Goal: Information Seeking & Learning: Learn about a topic

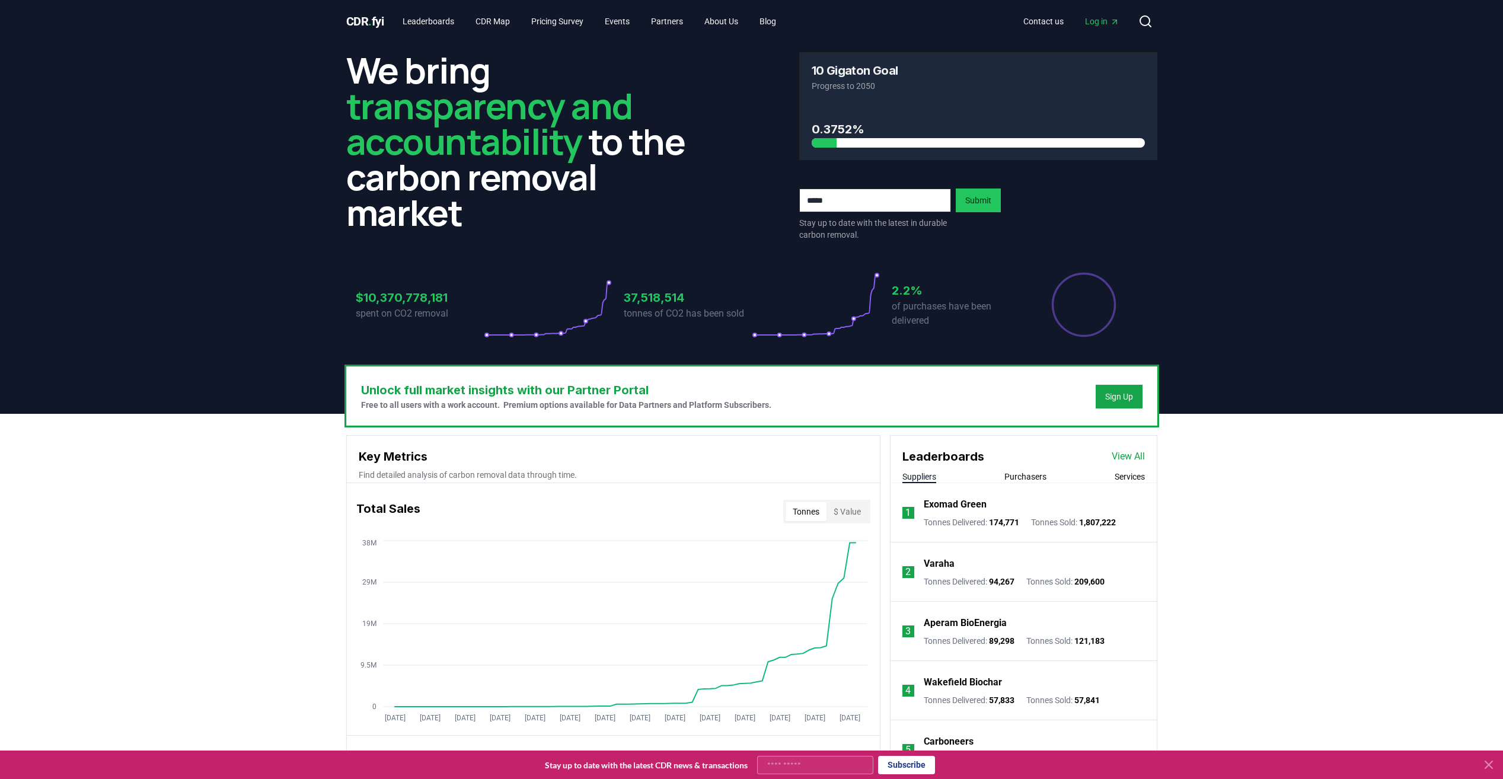
click at [1122, 455] on link "View All" at bounding box center [1128, 456] width 33 height 14
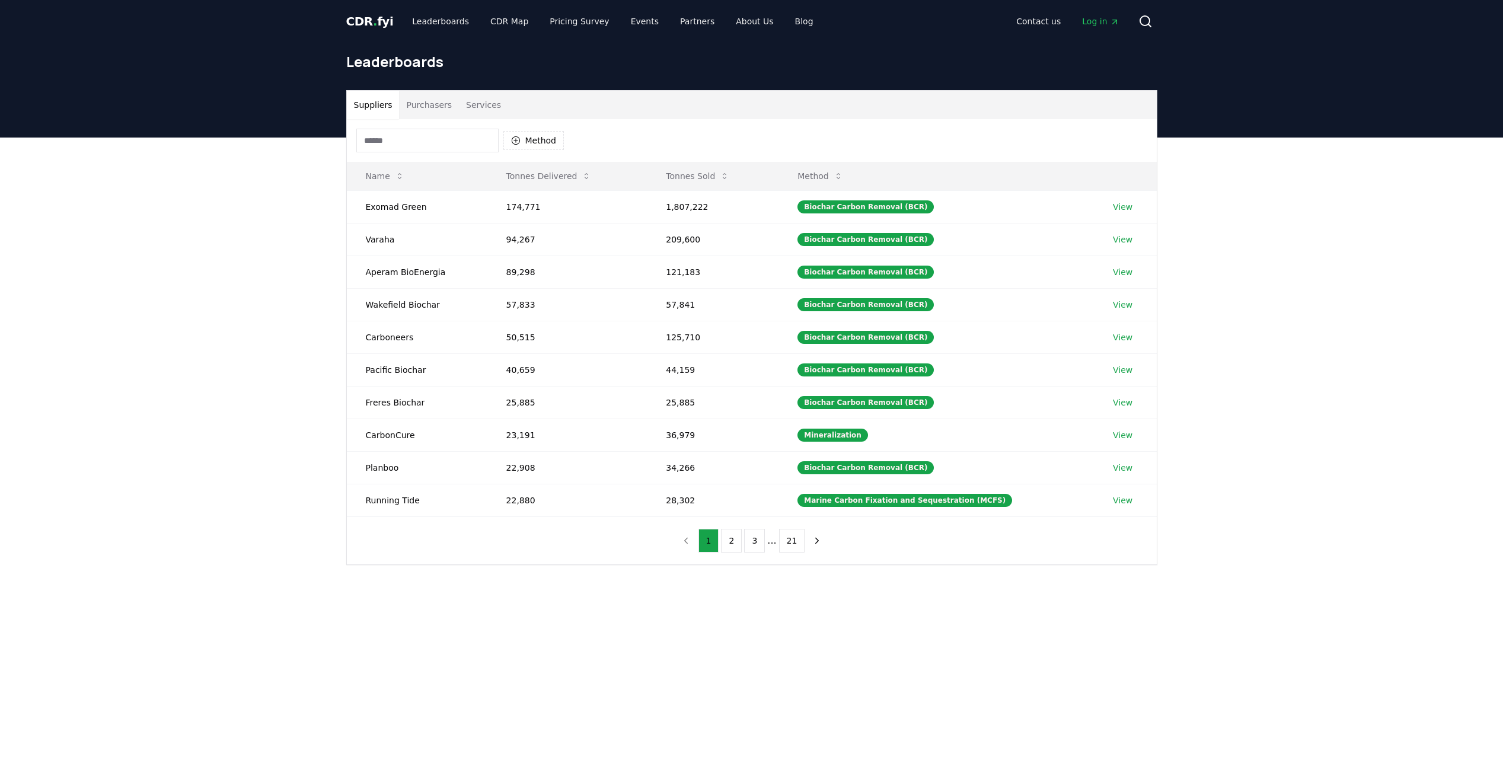
click at [419, 109] on button "Purchasers" at bounding box center [429, 105] width 60 height 28
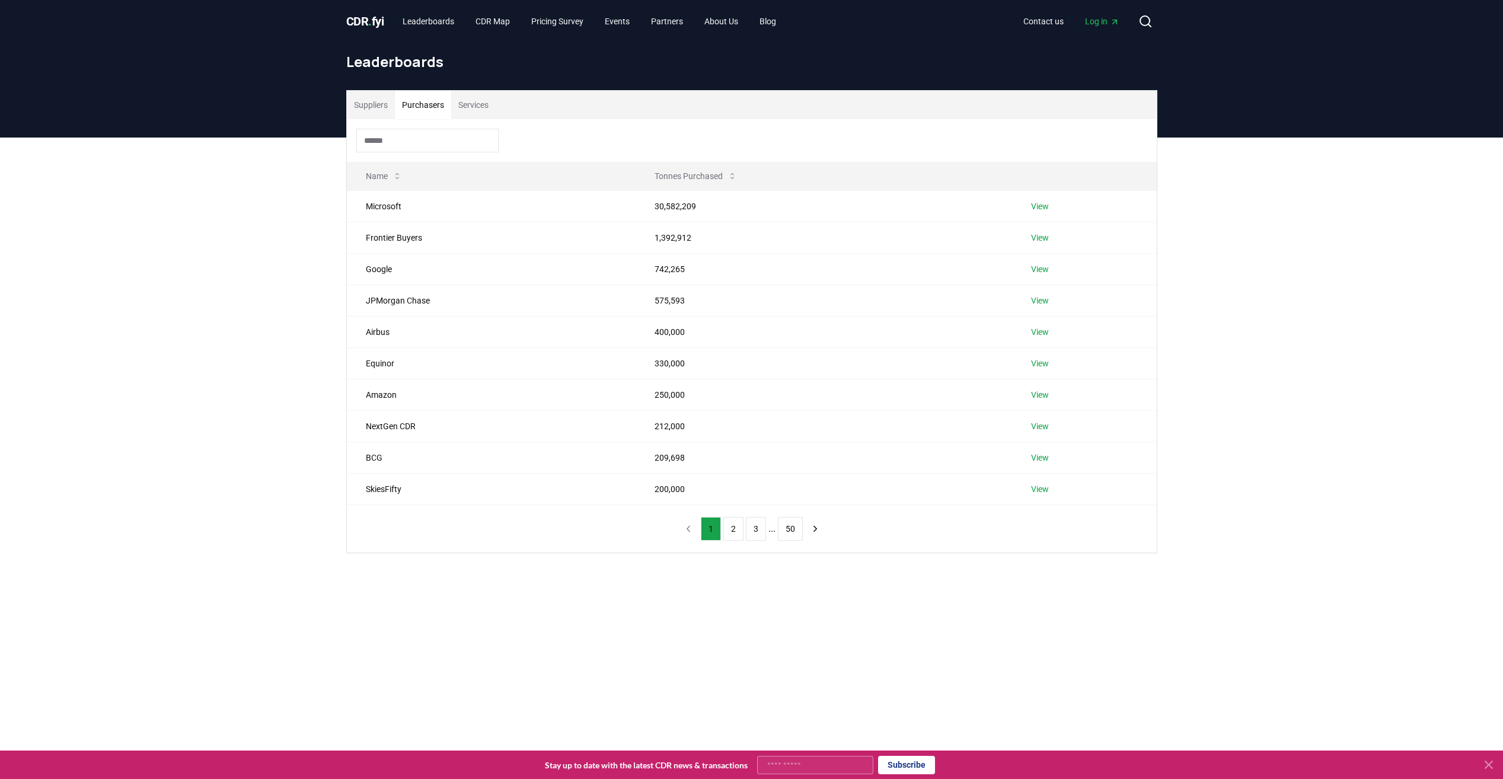
click at [395, 143] on input at bounding box center [427, 141] width 142 height 24
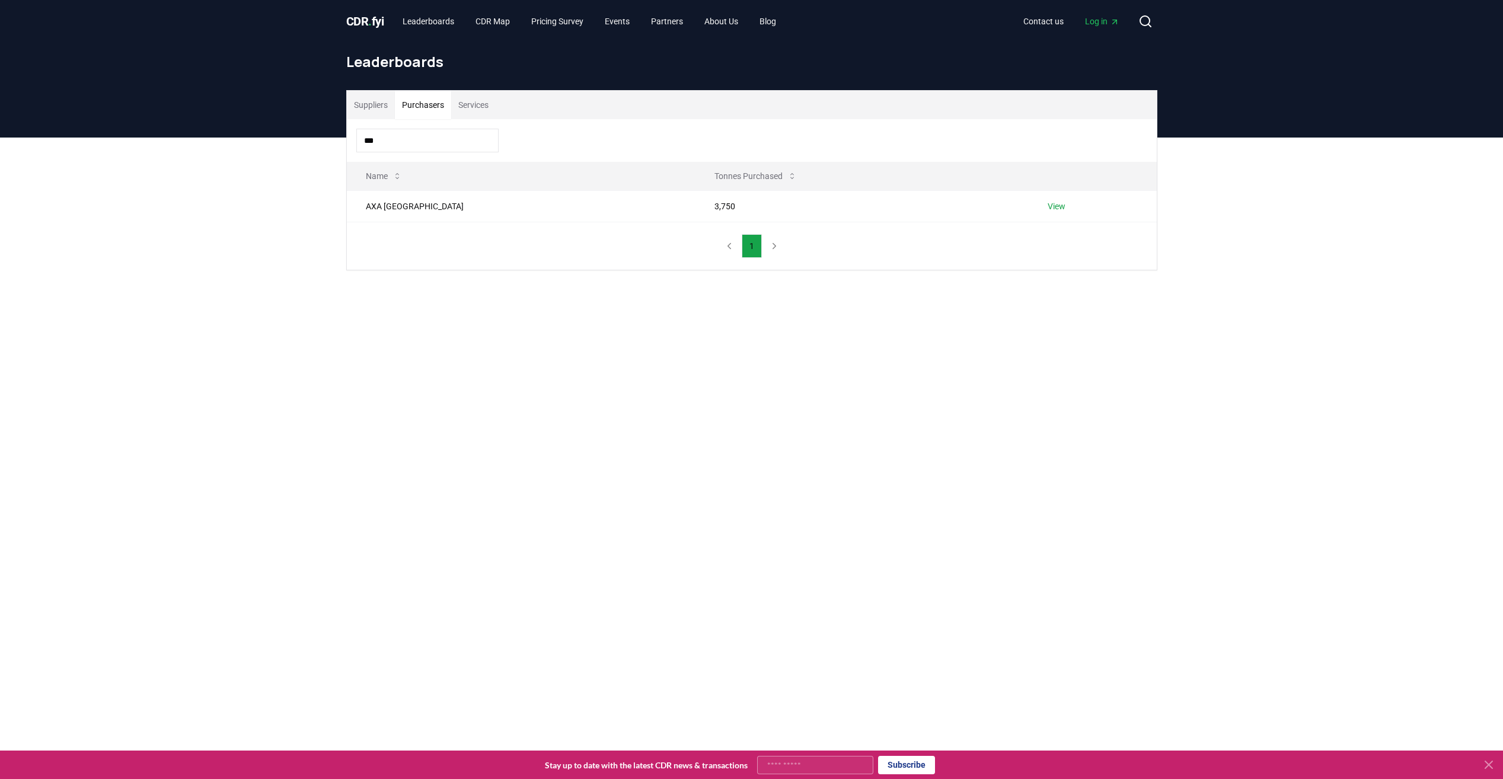
type input "***"
click at [407, 205] on td "AXA [GEOGRAPHIC_DATA]" at bounding box center [521, 205] width 349 height 31
click at [1048, 203] on link "View" at bounding box center [1057, 206] width 18 height 12
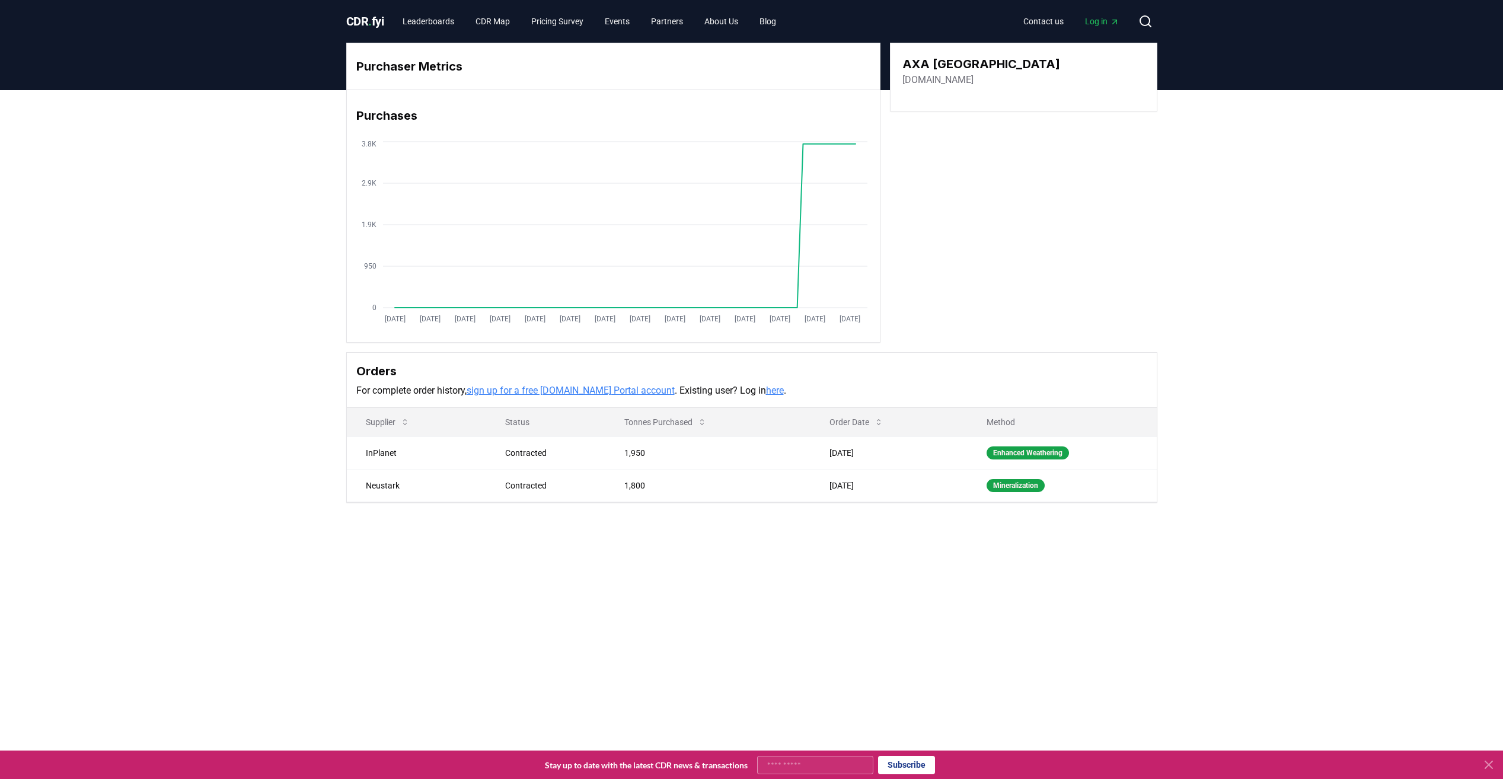
drag, startPoint x: 1016, startPoint y: 452, endPoint x: 1016, endPoint y: 487, distance: 35.6
click at [1016, 452] on div "Enhanced Weathering" at bounding box center [1027, 452] width 82 height 13
click at [539, 482] on div "Contracted" at bounding box center [550, 486] width 91 height 12
drag, startPoint x: 633, startPoint y: 482, endPoint x: 868, endPoint y: 485, distance: 234.8
click at [868, 482] on tr "Neustark Contracted 1,800 Nov 27, 2024 Mineralization" at bounding box center [752, 485] width 810 height 33
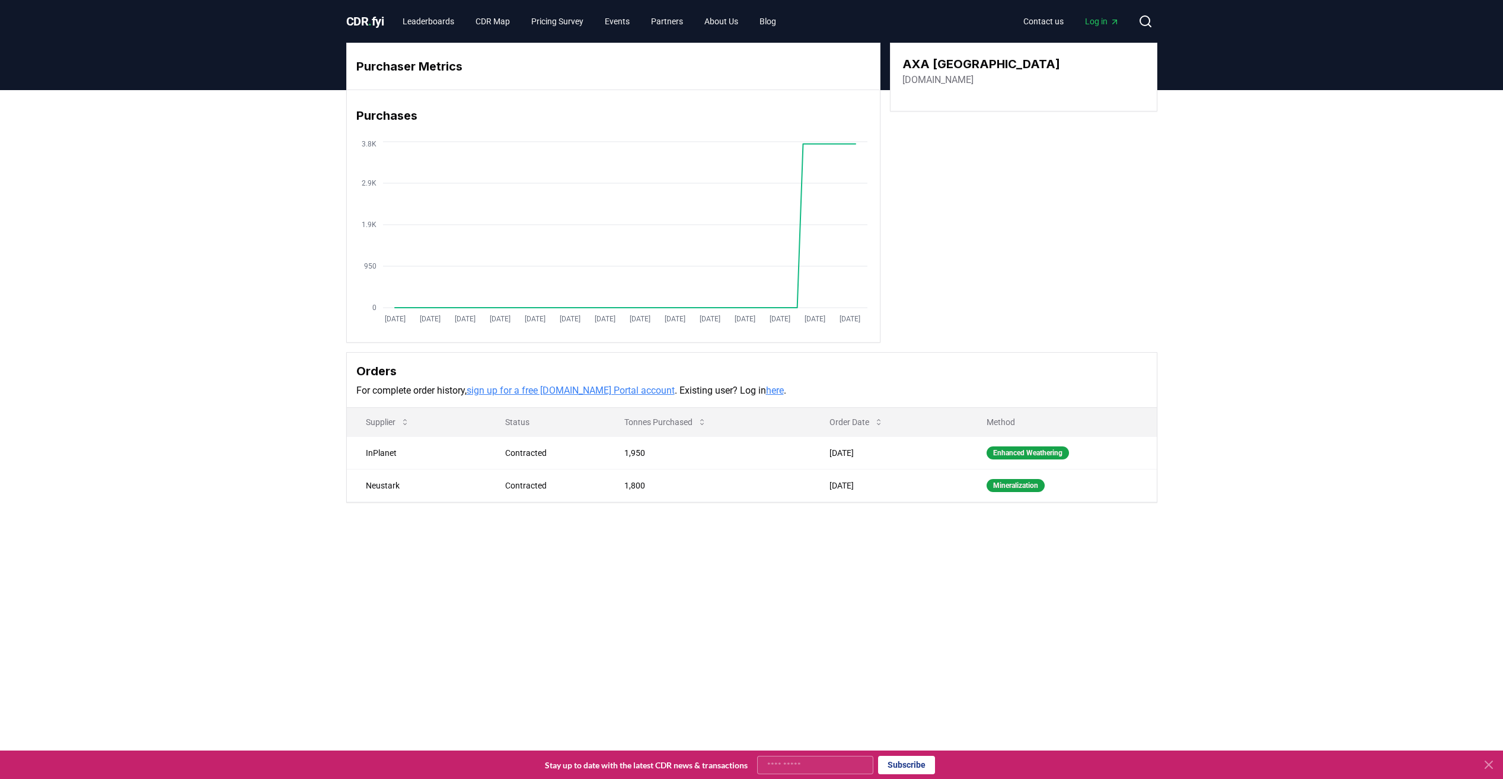
drag, startPoint x: 868, startPoint y: 485, endPoint x: 873, endPoint y: 526, distance: 41.3
click at [873, 523] on div "Purchaser Metrics Purchases Jan 2019 Jul 2019 Jan 2020 Jul 2020 Jan 2021 Jul 20…" at bounding box center [751, 320] width 1503 height 460
click at [701, 424] on icon at bounding box center [702, 422] width 4 height 6
click at [516, 420] on p "Status" at bounding box center [546, 422] width 100 height 12
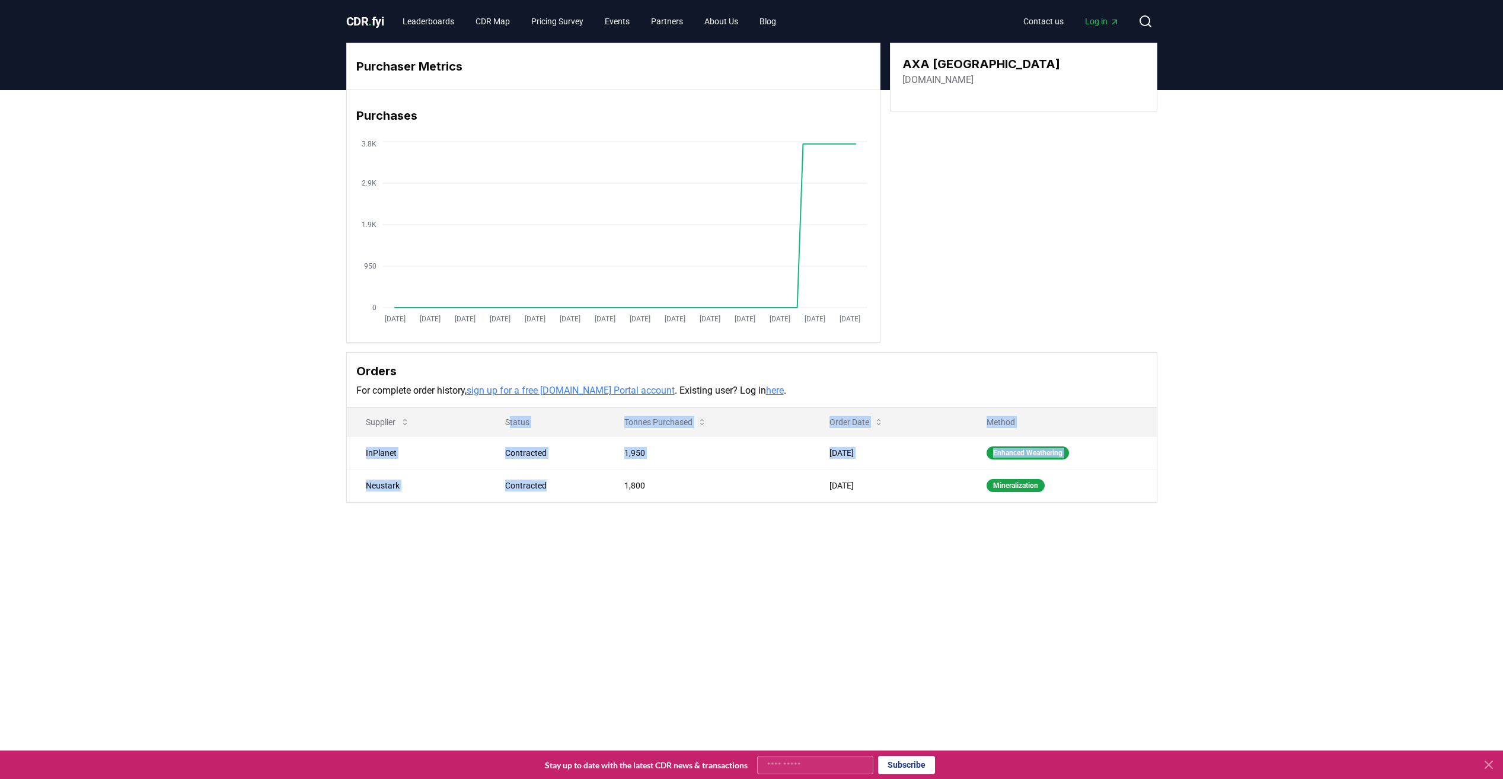
drag, startPoint x: 510, startPoint y: 419, endPoint x: 550, endPoint y: 488, distance: 79.1
click at [550, 487] on table "Supplier Status Tonnes Purchased Order Date Method InPlanet Contracted 1,950 No…" at bounding box center [752, 455] width 810 height 94
drag, startPoint x: 550, startPoint y: 488, endPoint x: 627, endPoint y: 537, distance: 91.4
click at [619, 545] on div "Purchaser Metrics Purchases Jan 2019 Jul 2019 Jan 2020 Jul 2020 Jan 2021 Jul 20…" at bounding box center [751, 320] width 1503 height 460
